Goal: Information Seeking & Learning: Learn about a topic

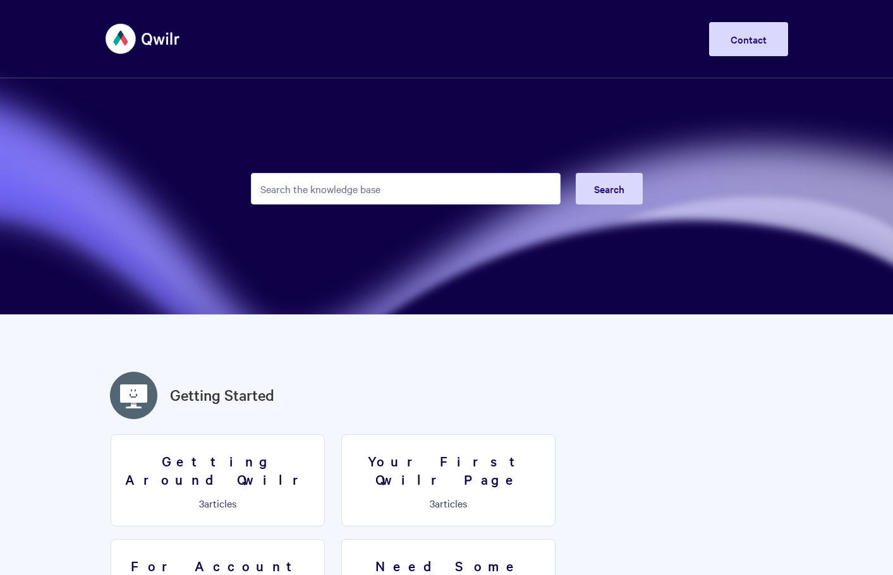
click at [431, 166] on form "Search" at bounding box center [447, 189] width 392 height 62
click at [423, 178] on input "Search the knowledge base" at bounding box center [406, 189] width 310 height 32
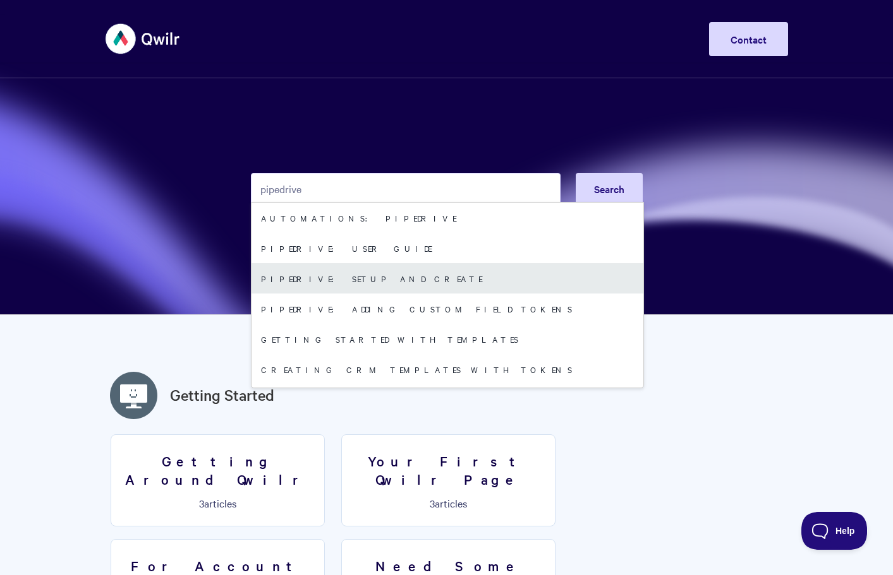
type input "pipedrive"
click at [352, 282] on link "Pipedrive: Setup and Create" at bounding box center [447, 278] width 392 height 30
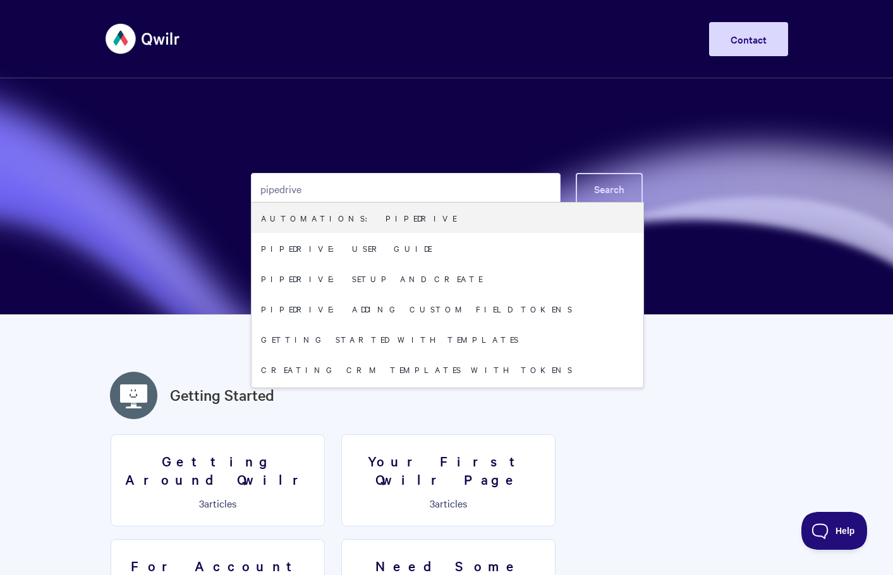
click at [613, 179] on button "Search" at bounding box center [608, 189] width 67 height 32
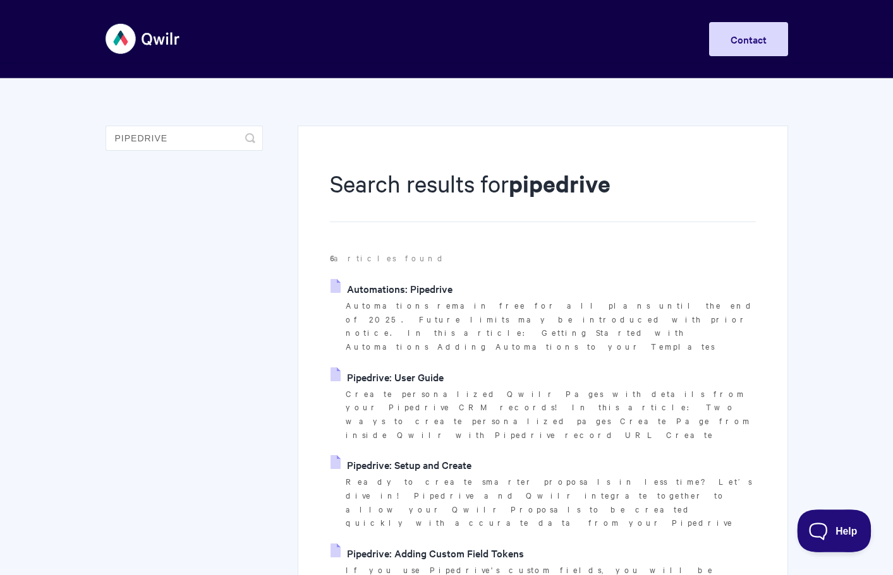
click at [827, 536] on button "Help" at bounding box center [830, 529] width 66 height 38
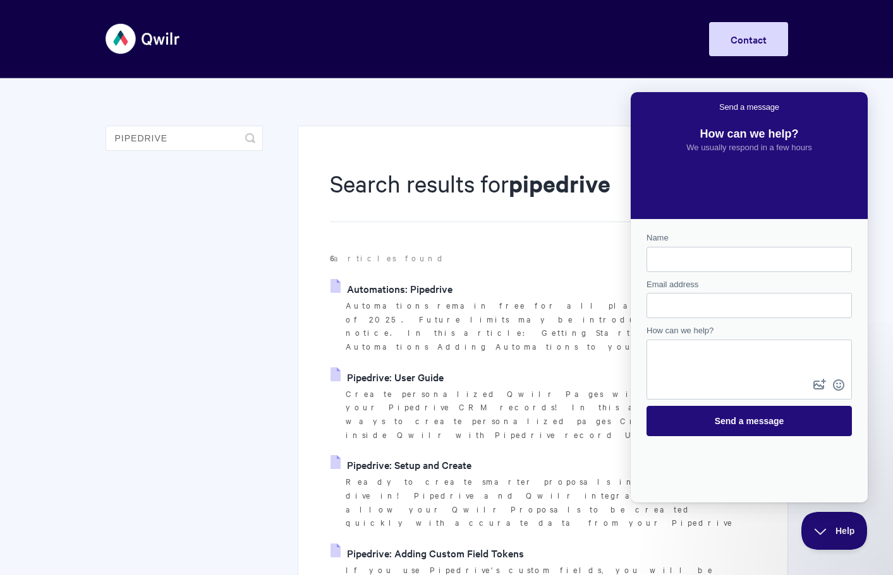
click at [832, 538] on button "Help" at bounding box center [834, 531] width 66 height 38
